Goal: Transaction & Acquisition: Purchase product/service

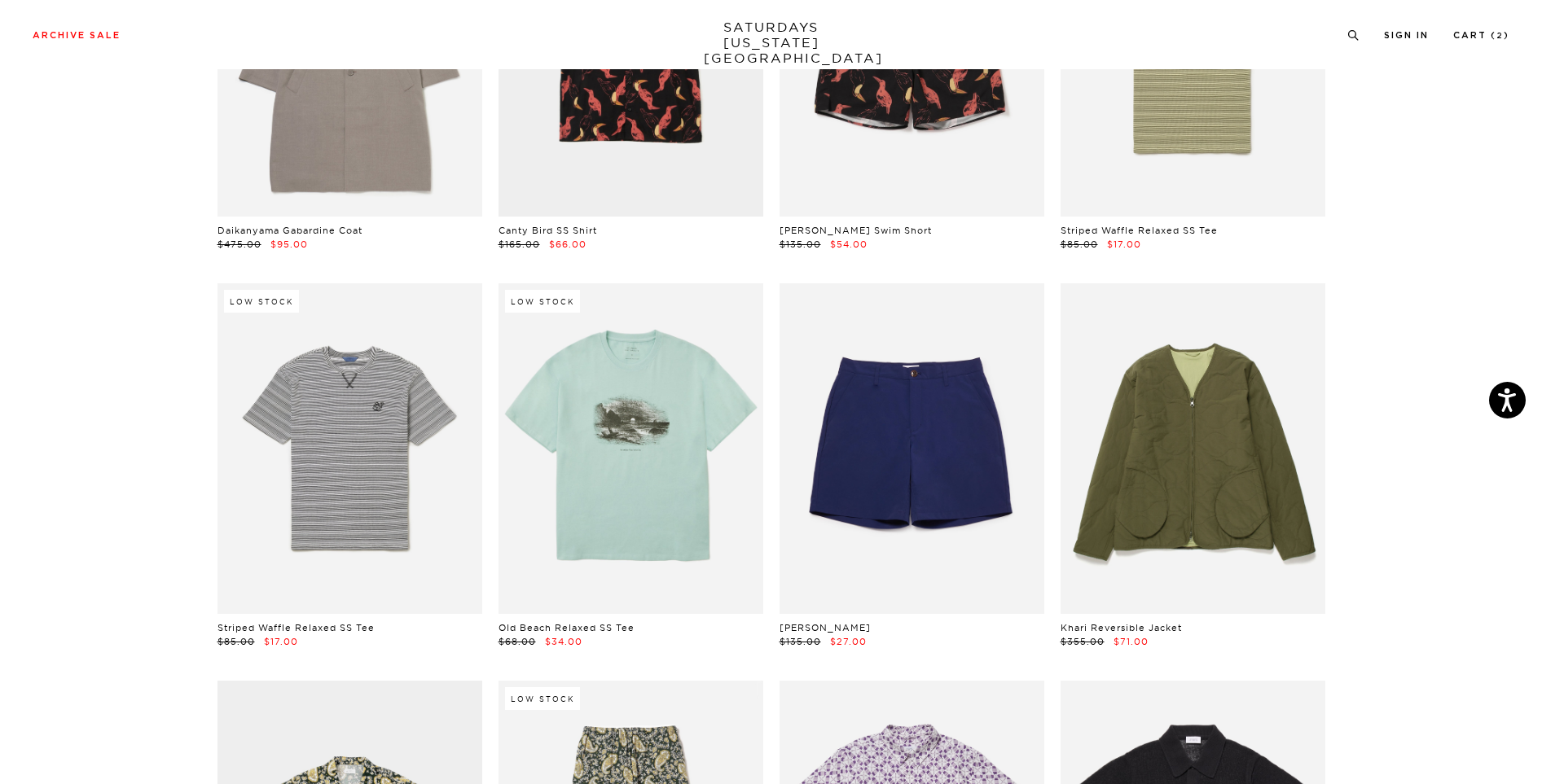
scroll to position [3077, 0]
